Goal: Find specific page/section: Find specific page/section

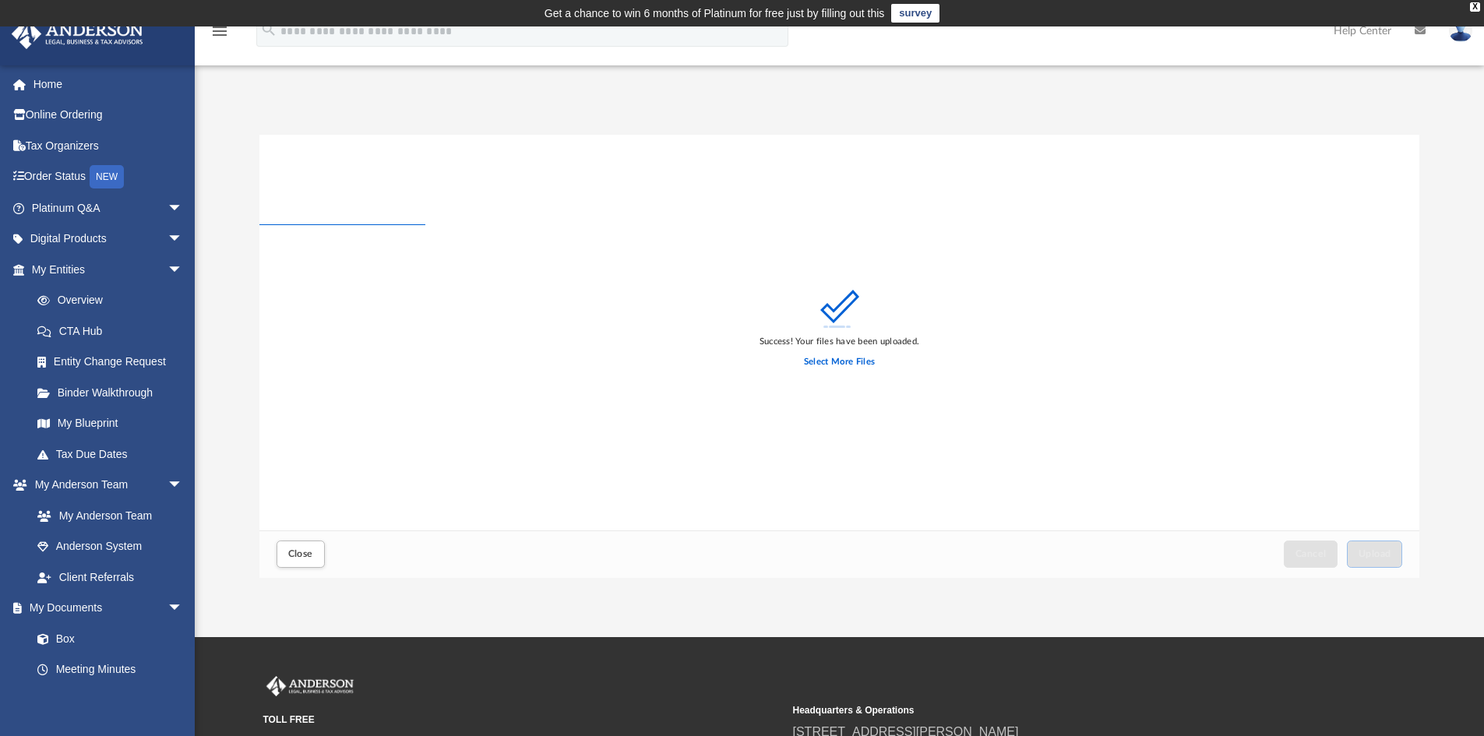
scroll to position [383, 1148]
click at [76, 641] on link "Box" at bounding box center [114, 638] width 185 height 31
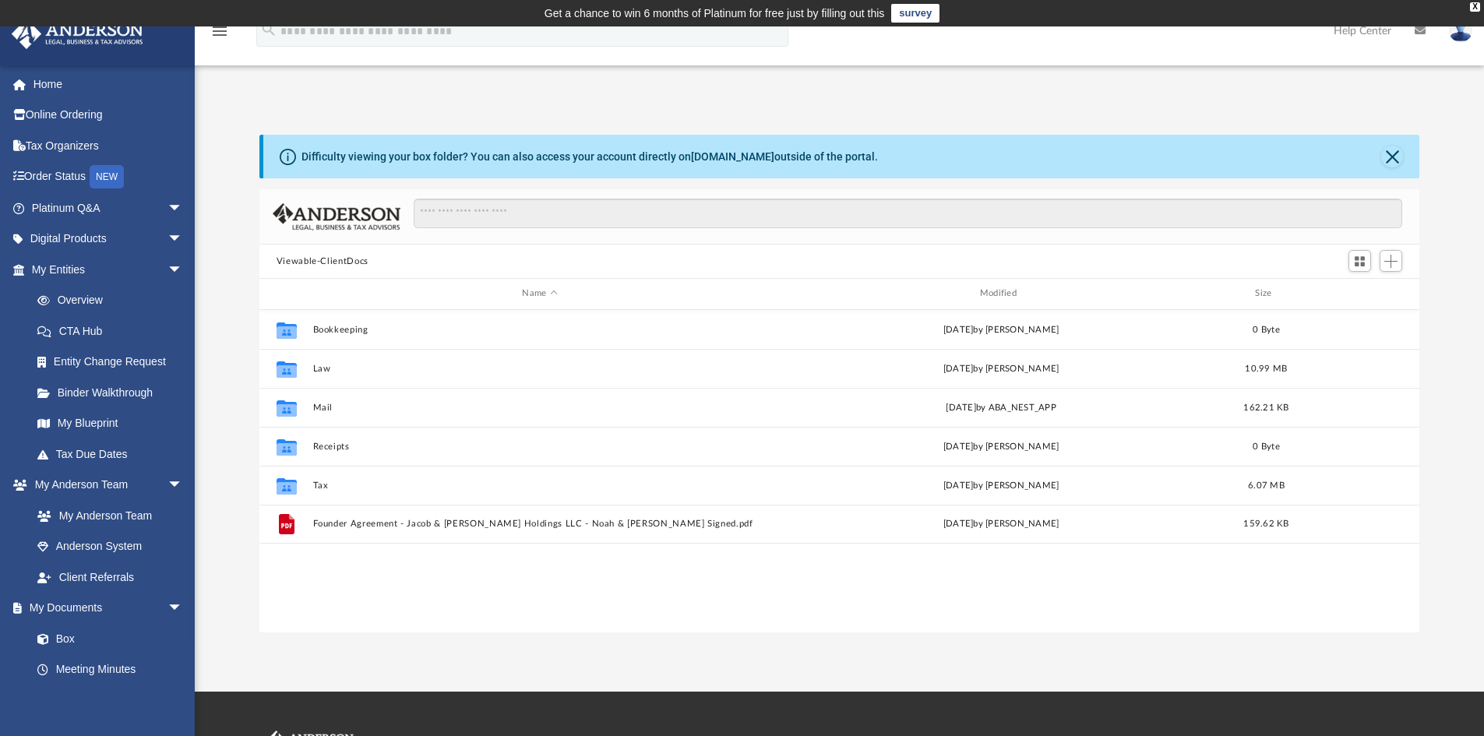
scroll to position [343, 1148]
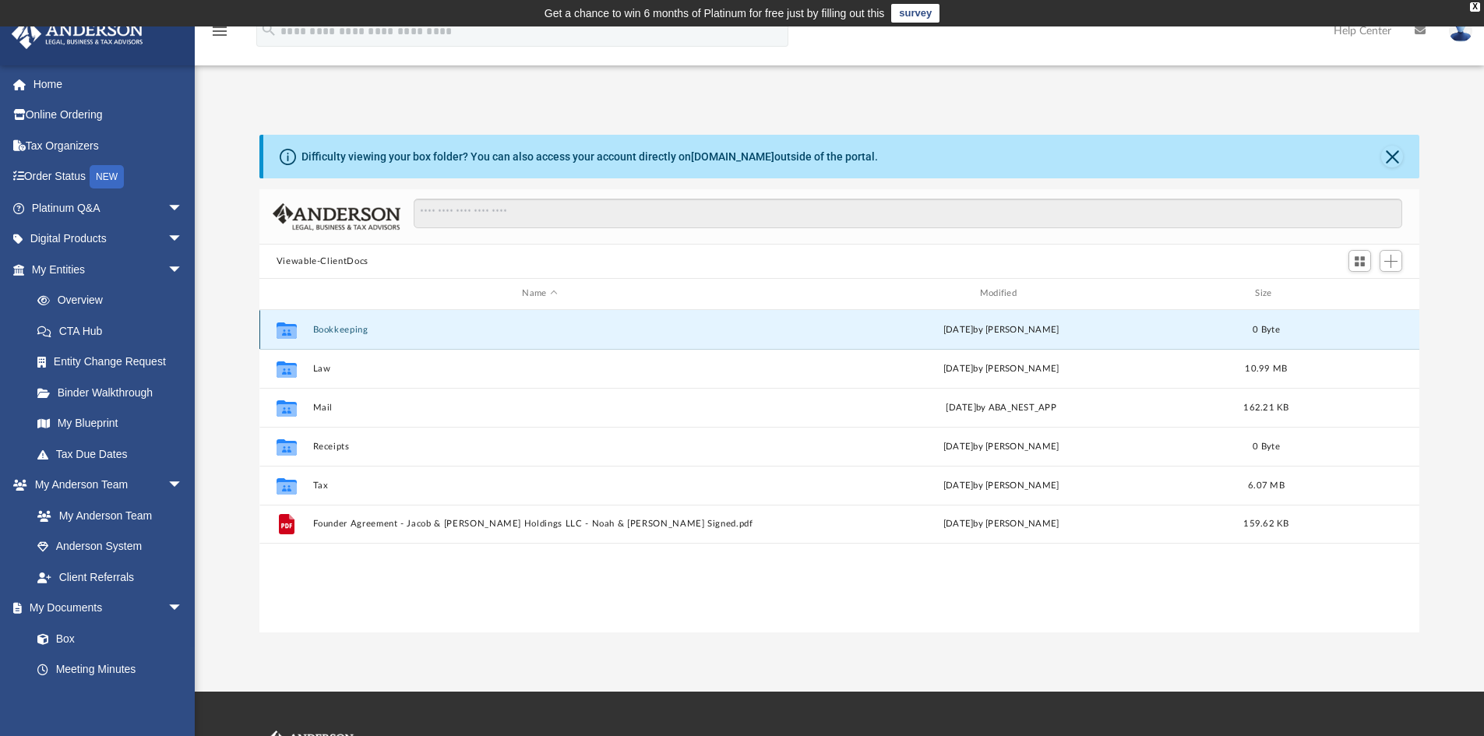
click at [355, 332] on button "Bookkeeping" at bounding box center [539, 330] width 454 height 10
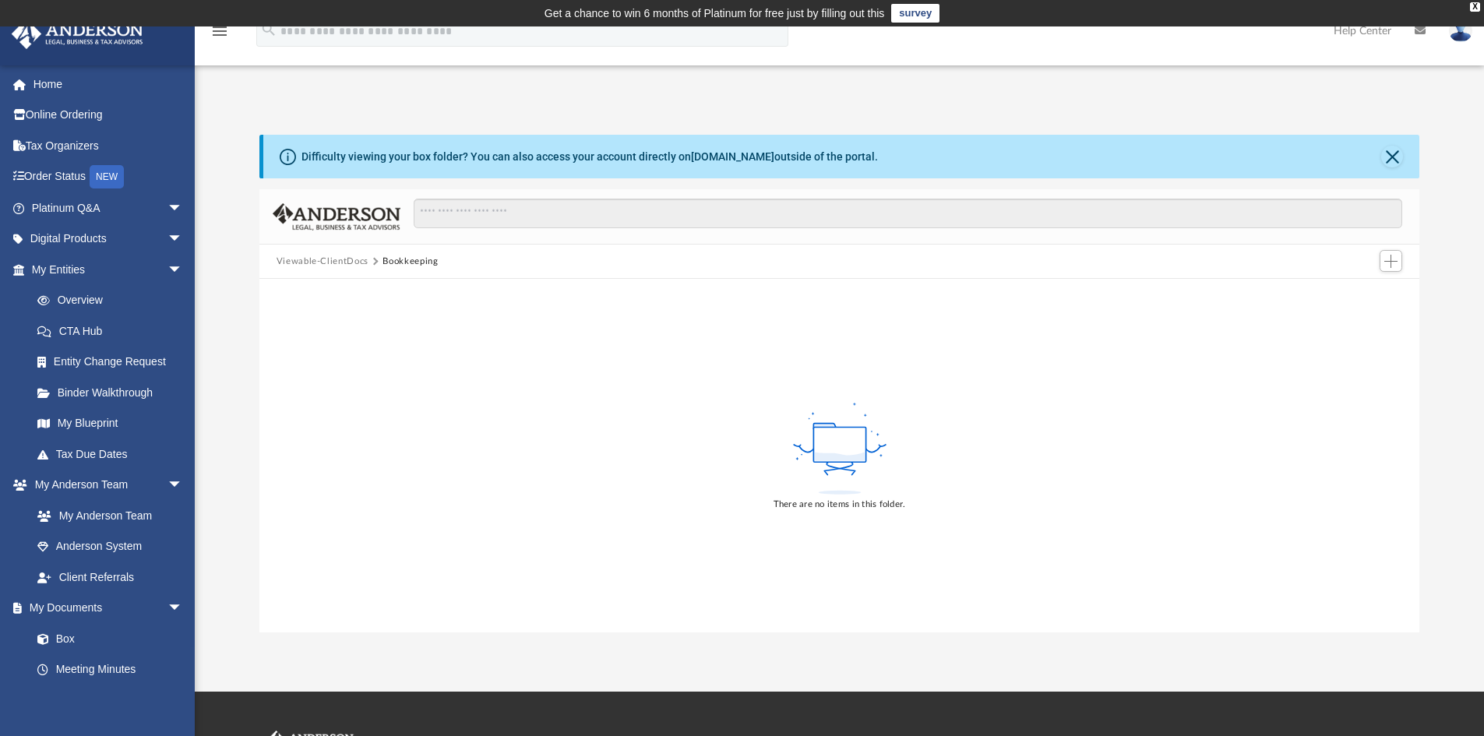
click at [323, 263] on button "Viewable-ClientDocs" at bounding box center [323, 262] width 92 height 14
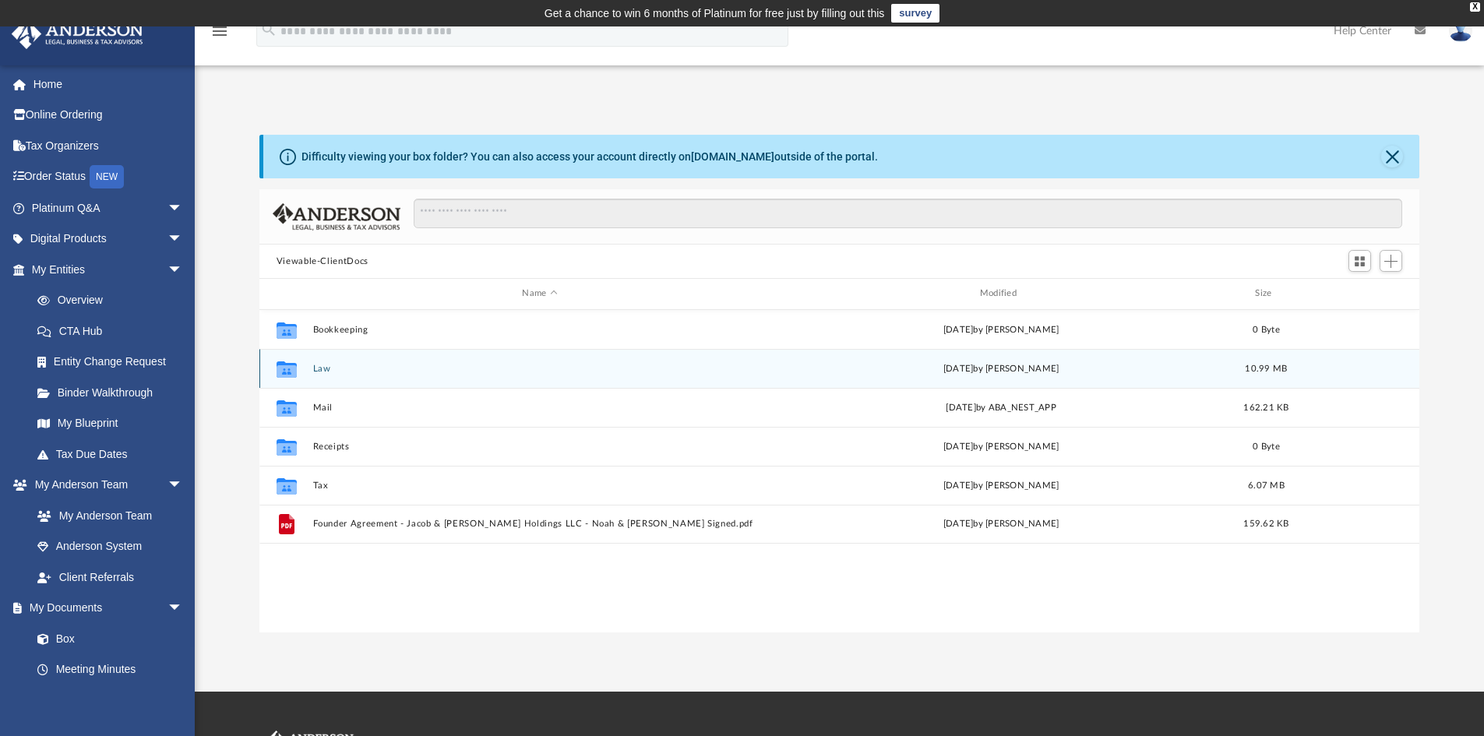
click at [323, 371] on button "Law" at bounding box center [539, 369] width 454 height 10
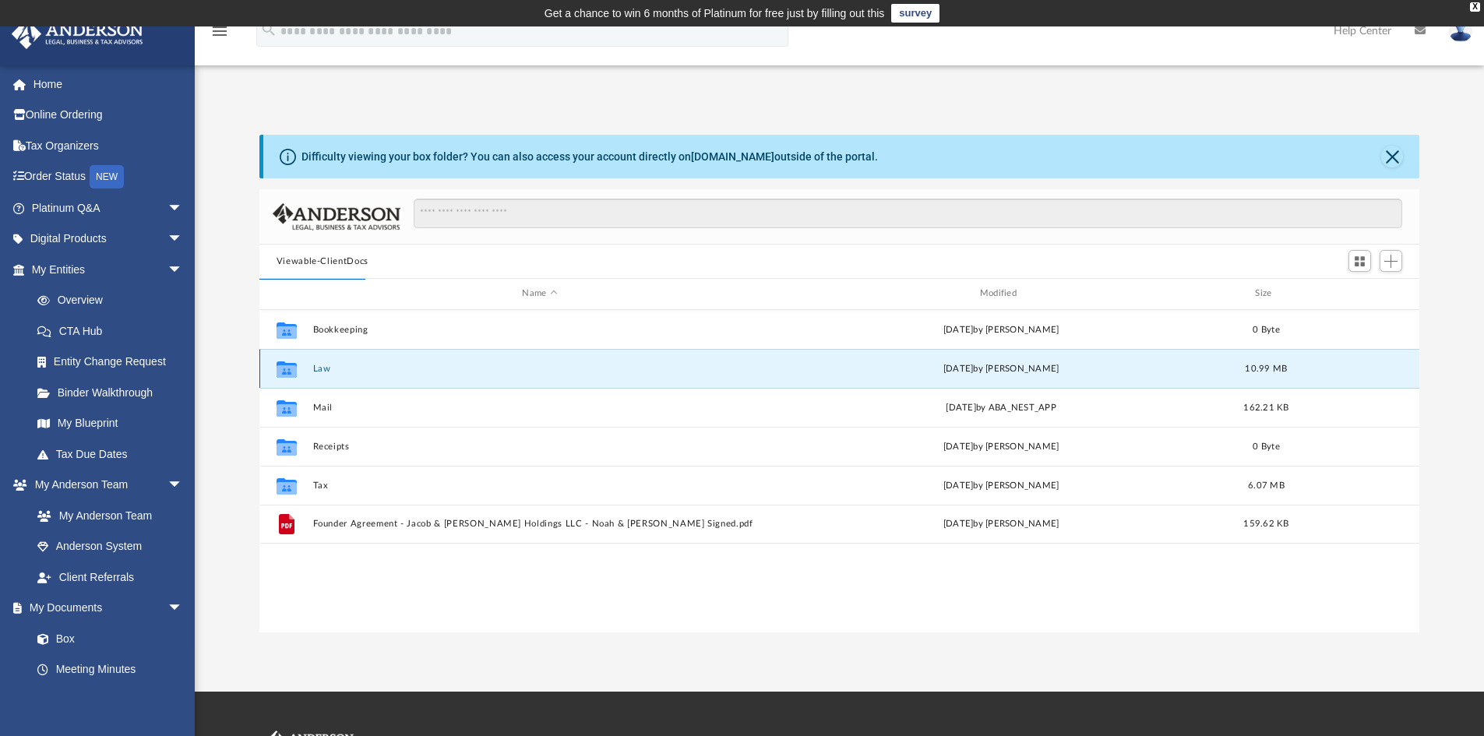
click at [322, 366] on button "Law" at bounding box center [539, 369] width 454 height 10
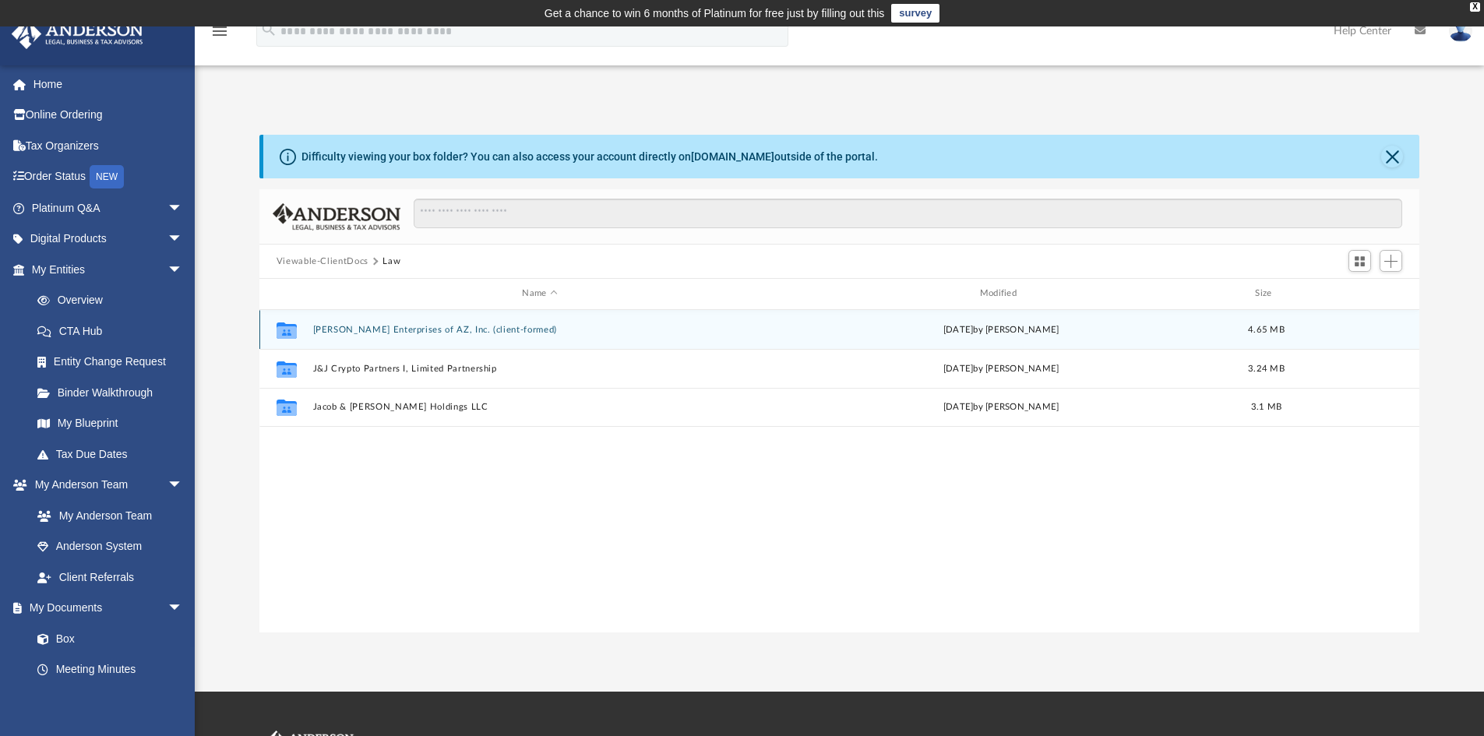
click at [461, 330] on button "[PERSON_NAME] Enterprises of AZ, Inc. (client-formed)" at bounding box center [539, 330] width 454 height 10
